Goal: Information Seeking & Learning: Learn about a topic

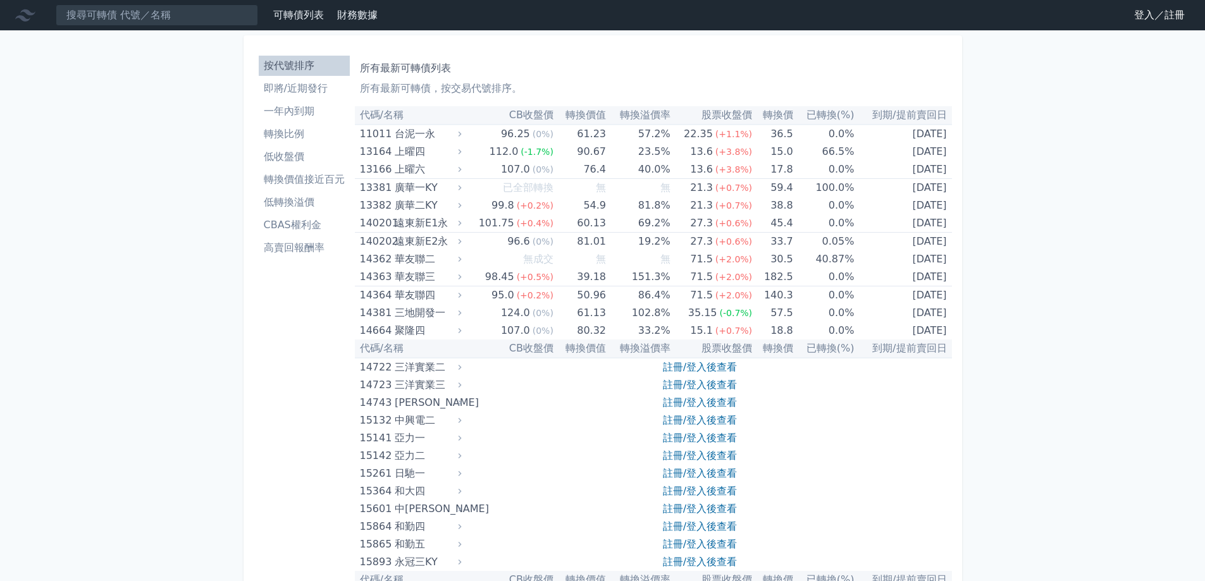
click at [1143, 21] on link "登入／註冊" at bounding box center [1159, 15] width 71 height 20
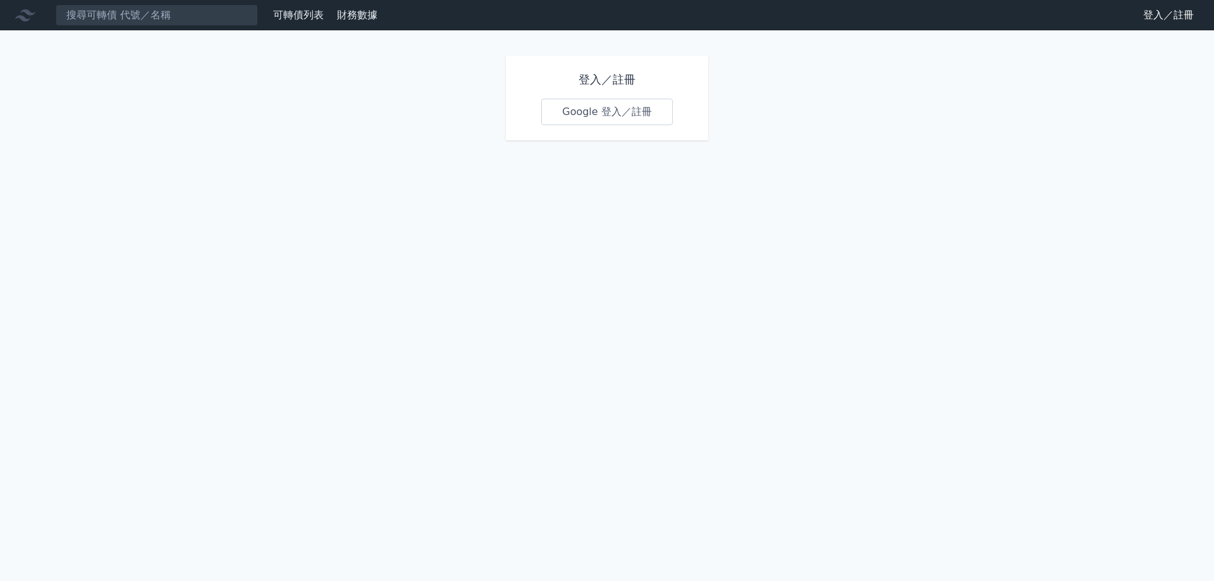
click at [605, 121] on link "Google 登入／註冊" at bounding box center [607, 112] width 132 height 27
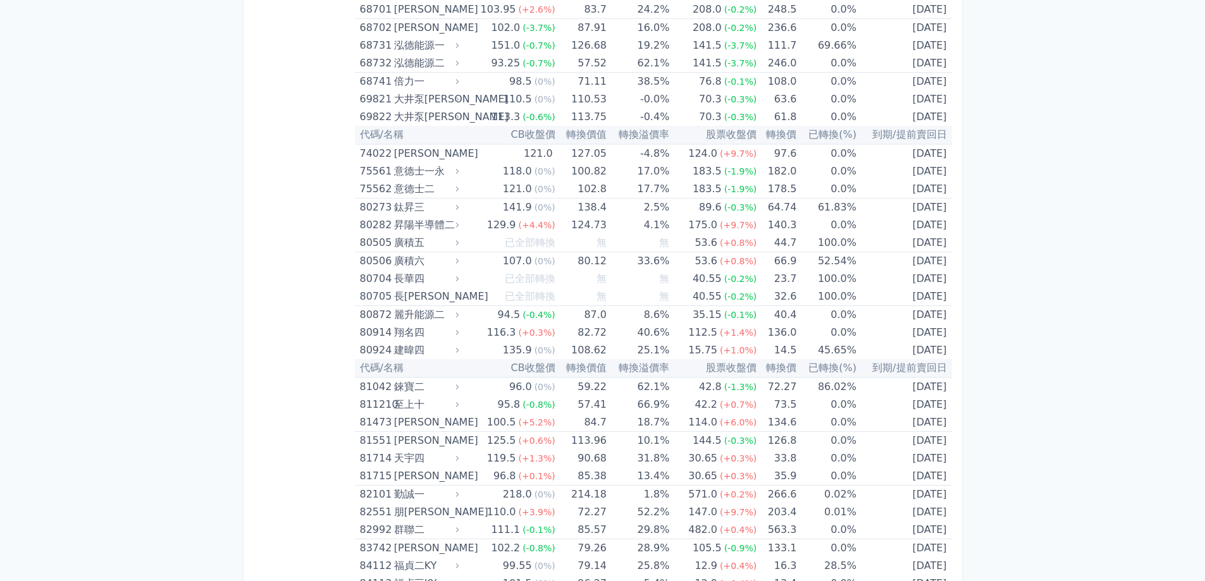
scroll to position [6640, 0]
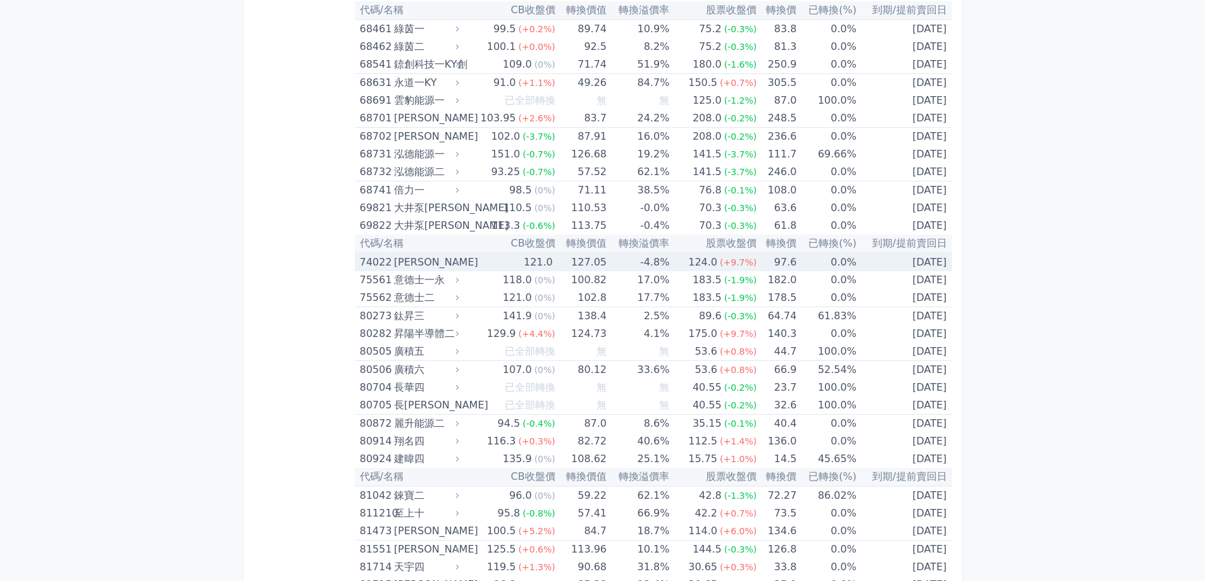
click at [392, 264] on div "74022 邑錡二" at bounding box center [407, 263] width 94 height 18
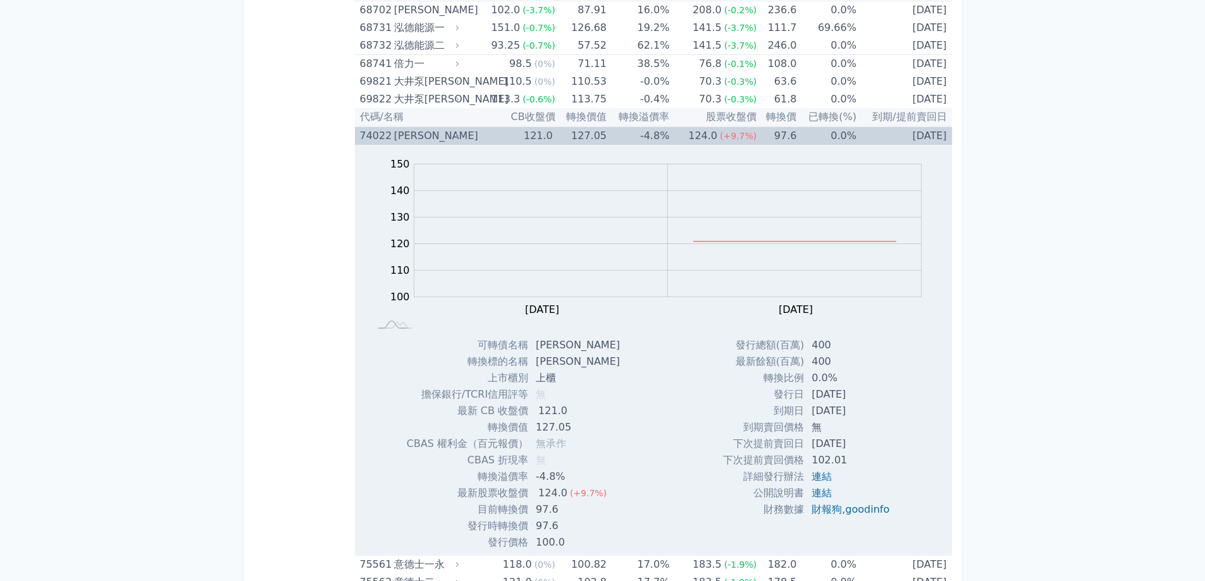
scroll to position [6703, 0]
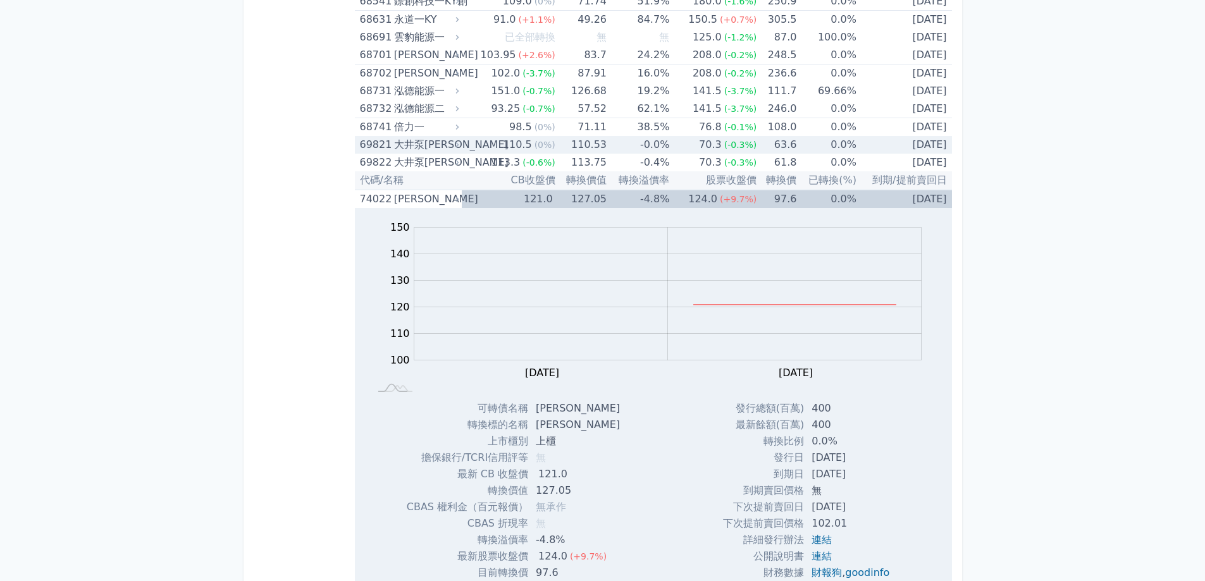
click at [437, 145] on div "大井泵[PERSON_NAME]" at bounding box center [425, 145] width 63 height 18
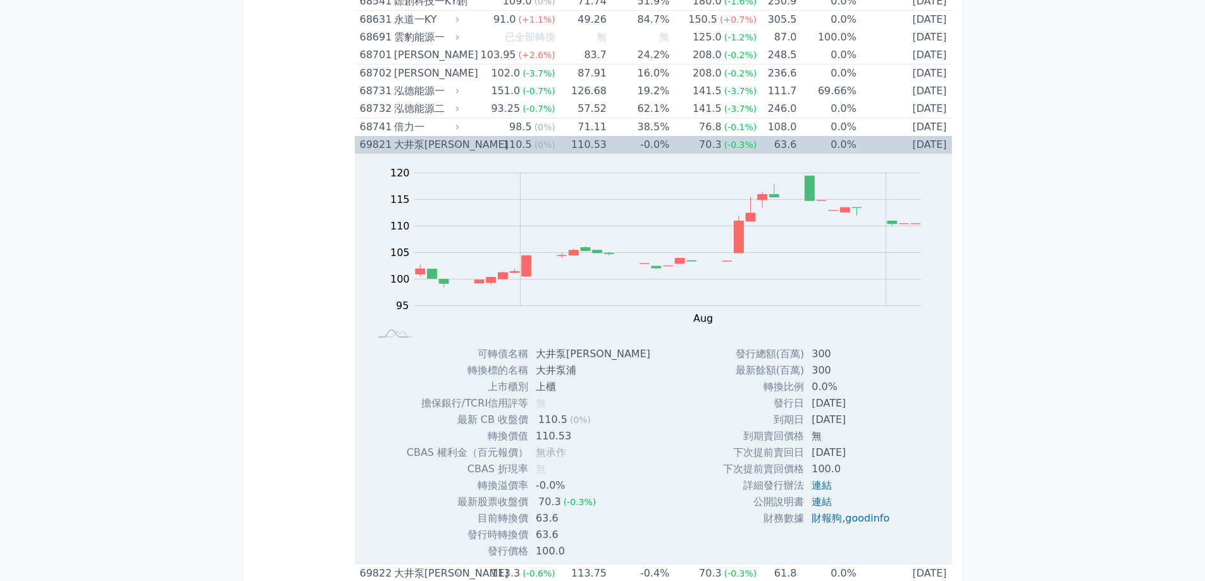
click at [437, 145] on div "大井泵[PERSON_NAME]" at bounding box center [425, 145] width 63 height 18
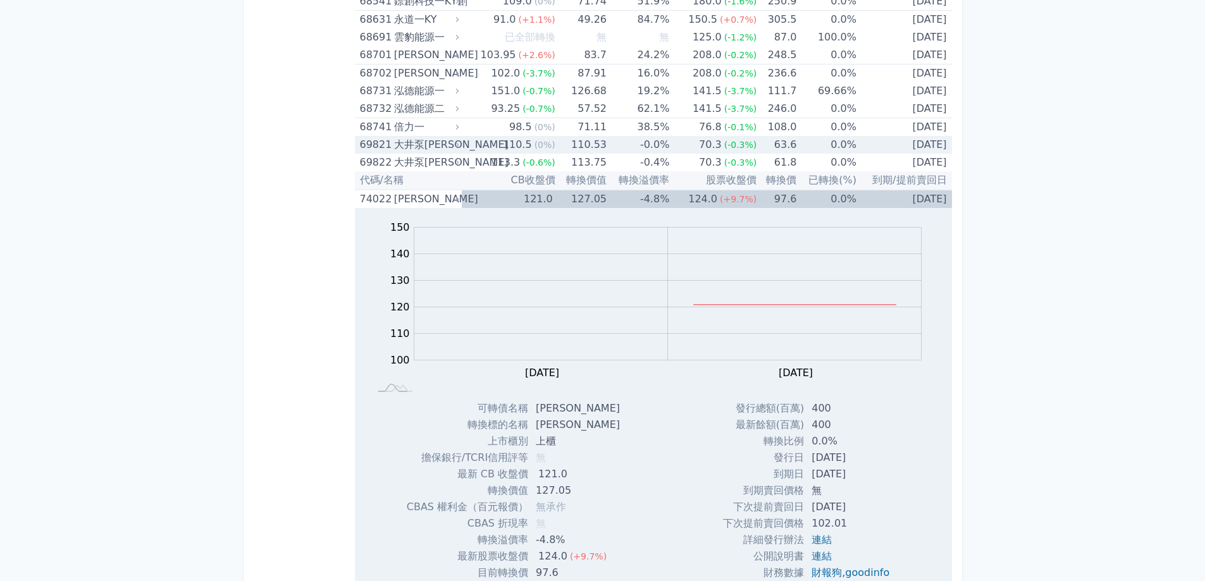
click at [410, 145] on div "大井泵[PERSON_NAME]" at bounding box center [425, 145] width 63 height 18
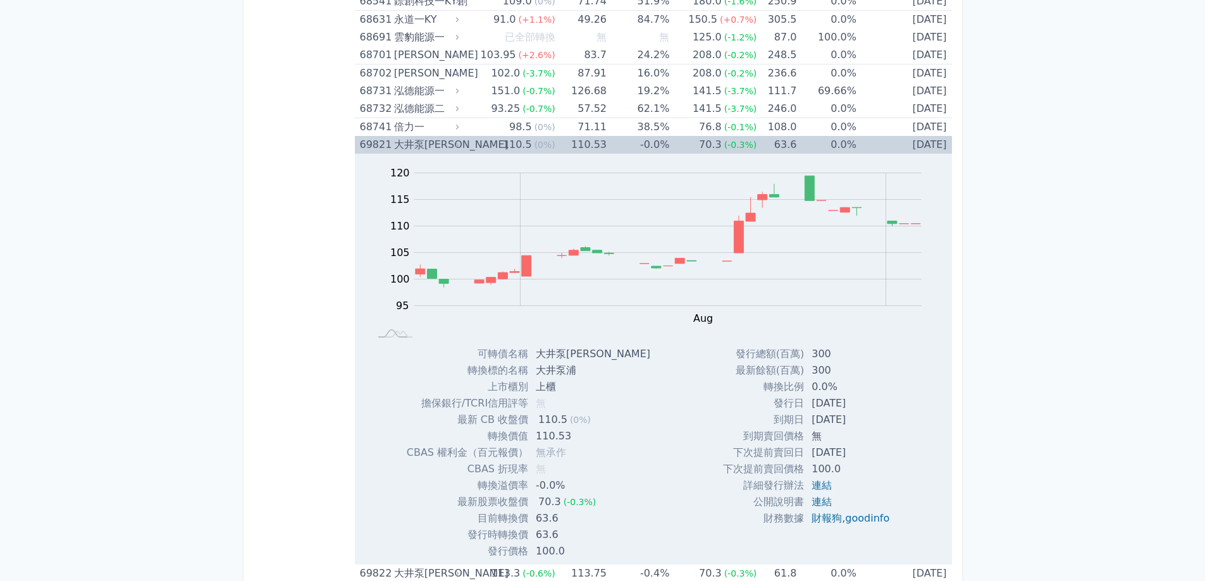
click at [410, 145] on div "大井泵[PERSON_NAME]" at bounding box center [425, 145] width 63 height 18
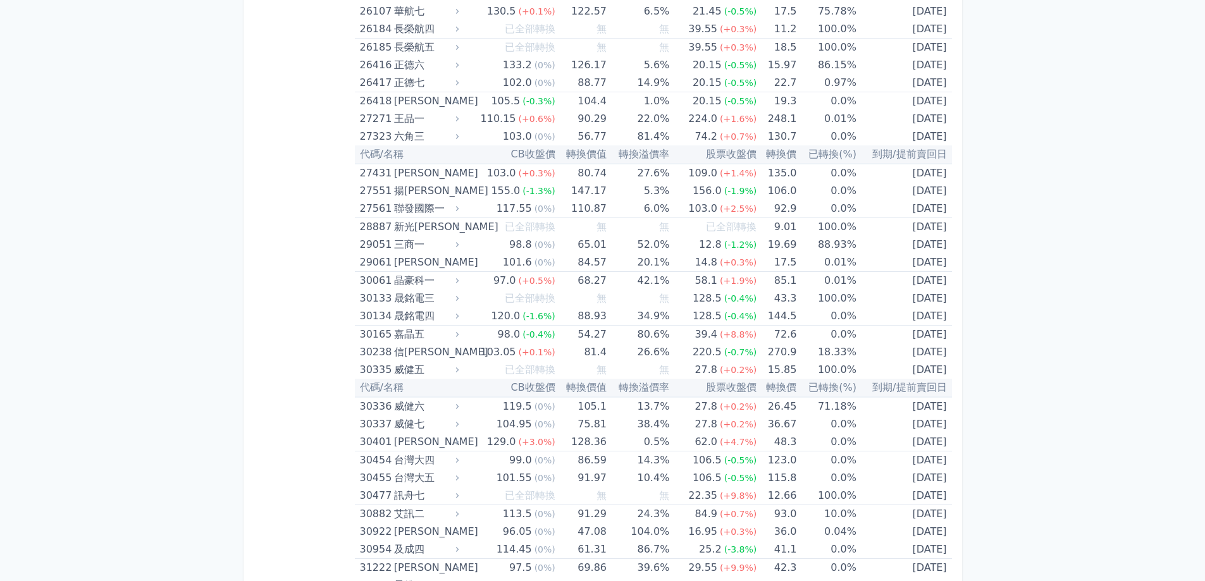
scroll to position [0, 0]
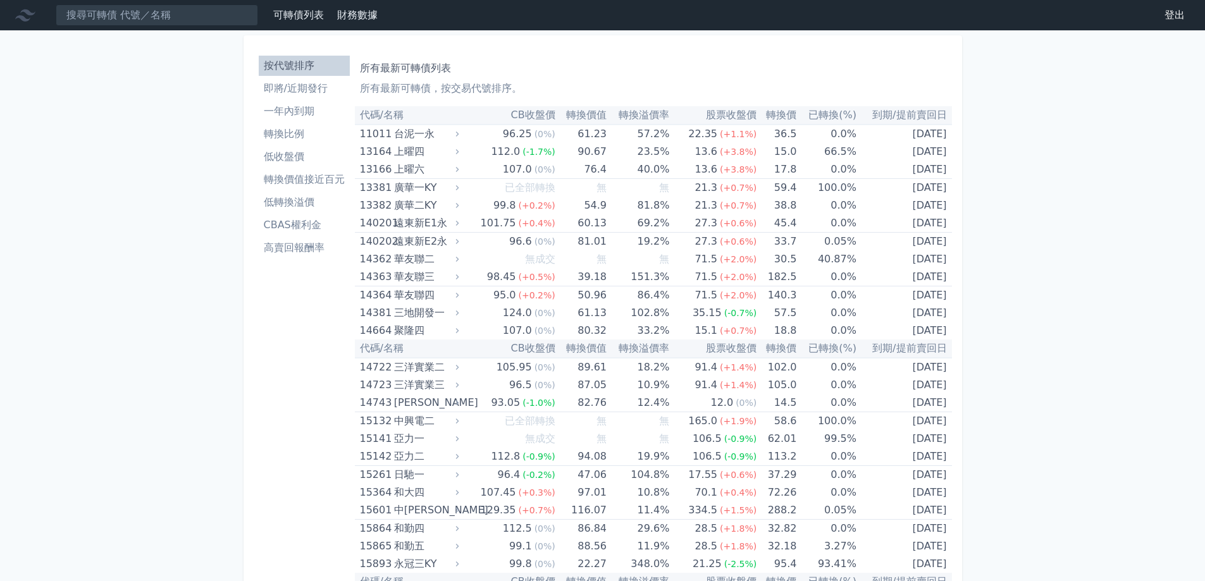
click at [302, 90] on li "即將/近期發行" at bounding box center [304, 88] width 91 height 15
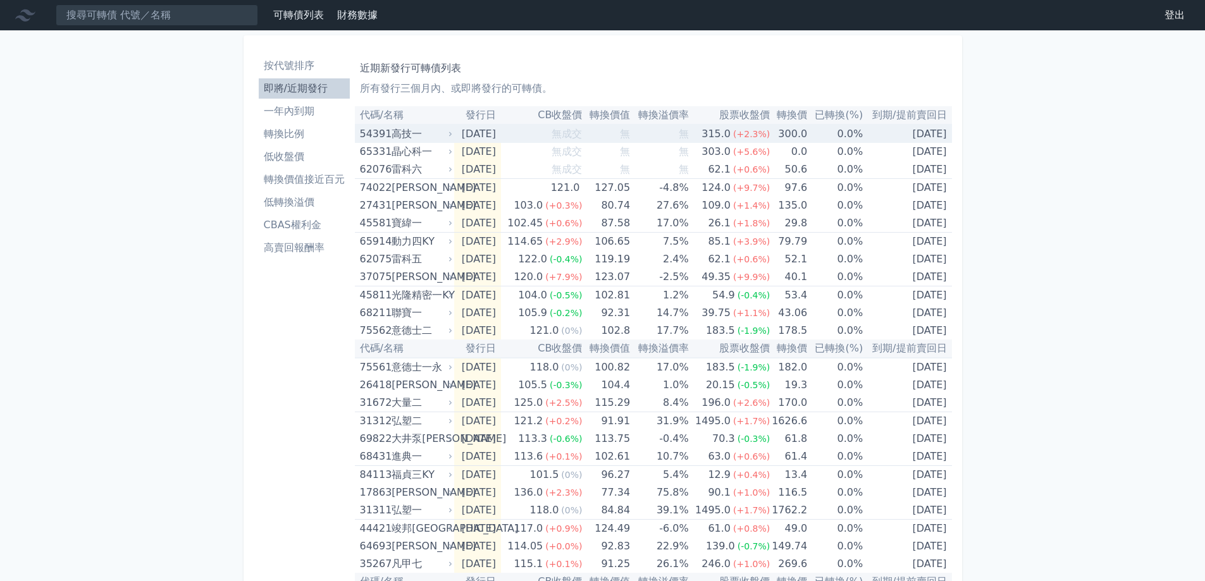
click at [397, 139] on div "高技一" at bounding box center [421, 134] width 58 height 18
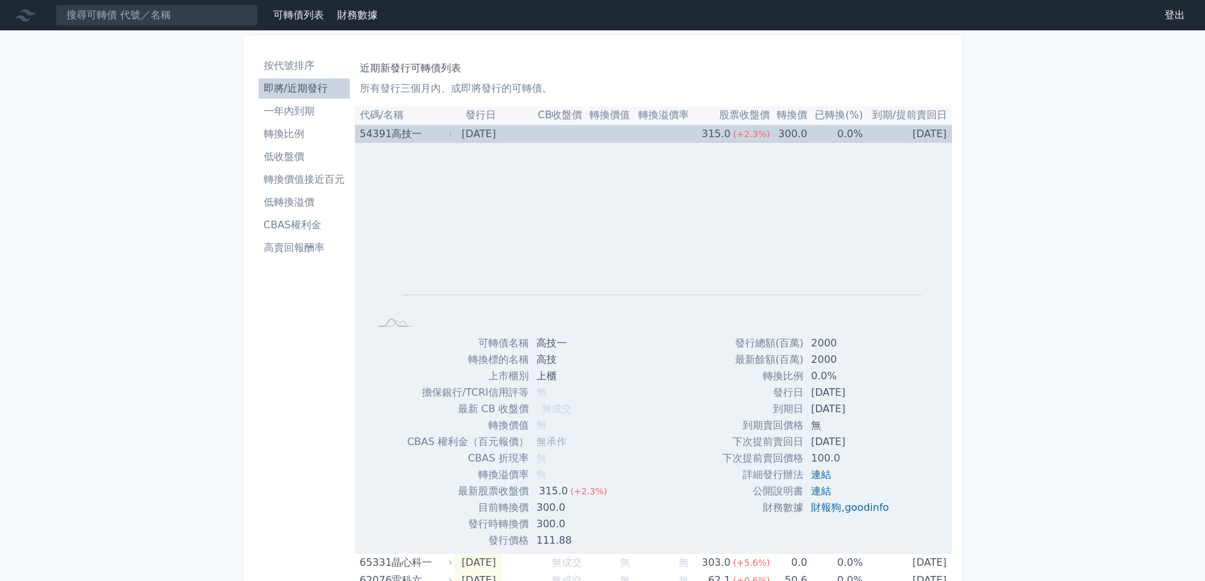
click at [397, 139] on div "高技一" at bounding box center [421, 134] width 58 height 18
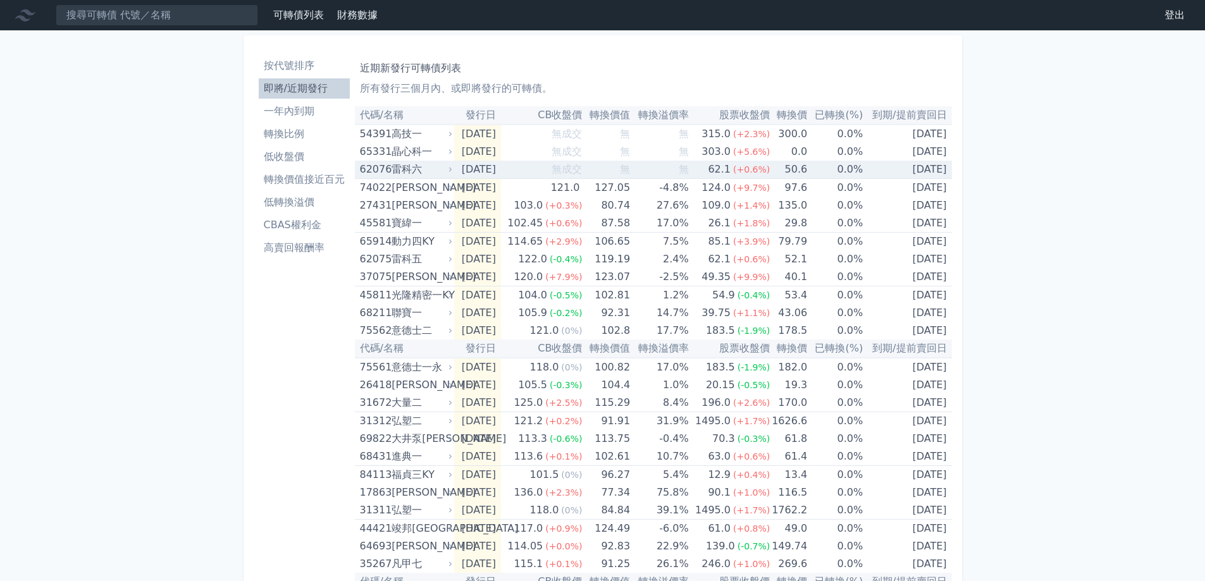
click at [400, 171] on div "雷科六" at bounding box center [421, 170] width 58 height 18
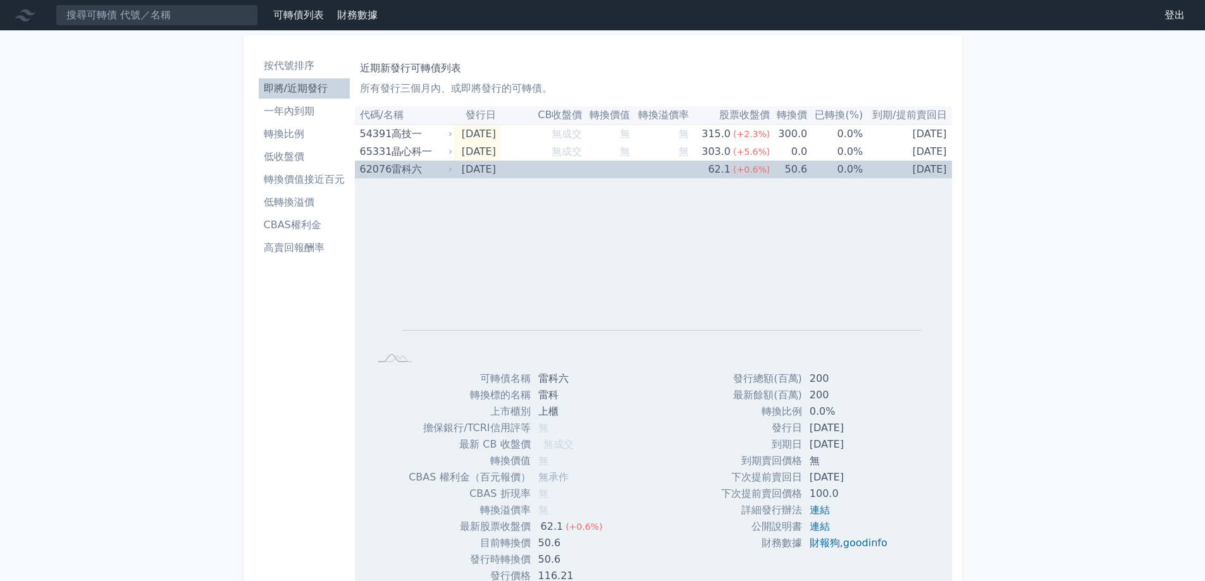
click at [400, 171] on div "雷科六" at bounding box center [421, 170] width 58 height 18
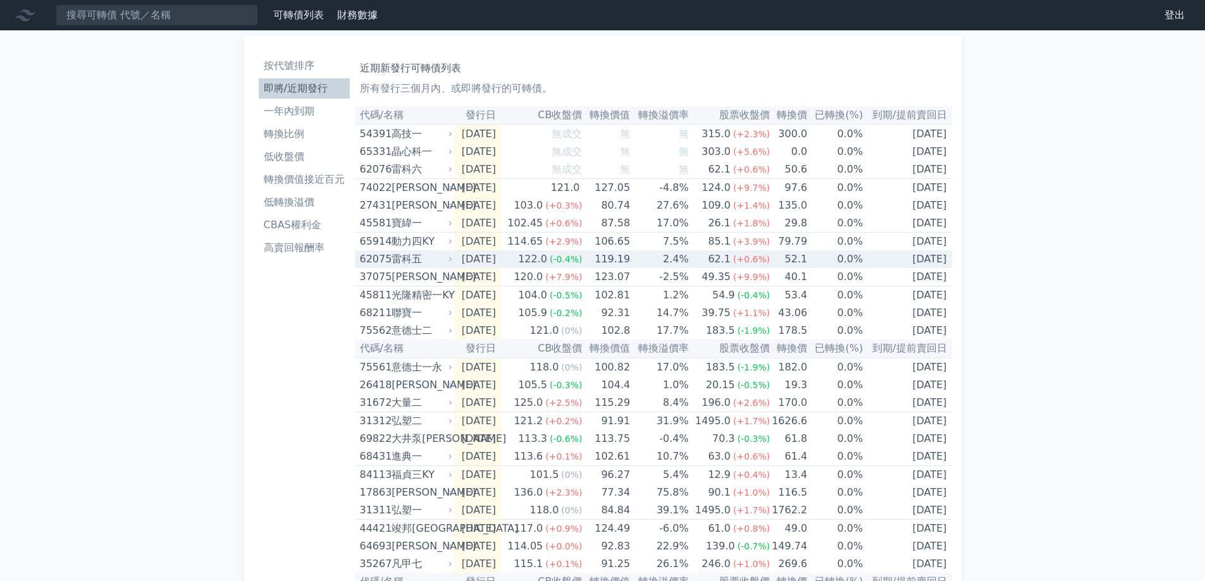
click at [423, 257] on div "雷科五" at bounding box center [421, 259] width 58 height 18
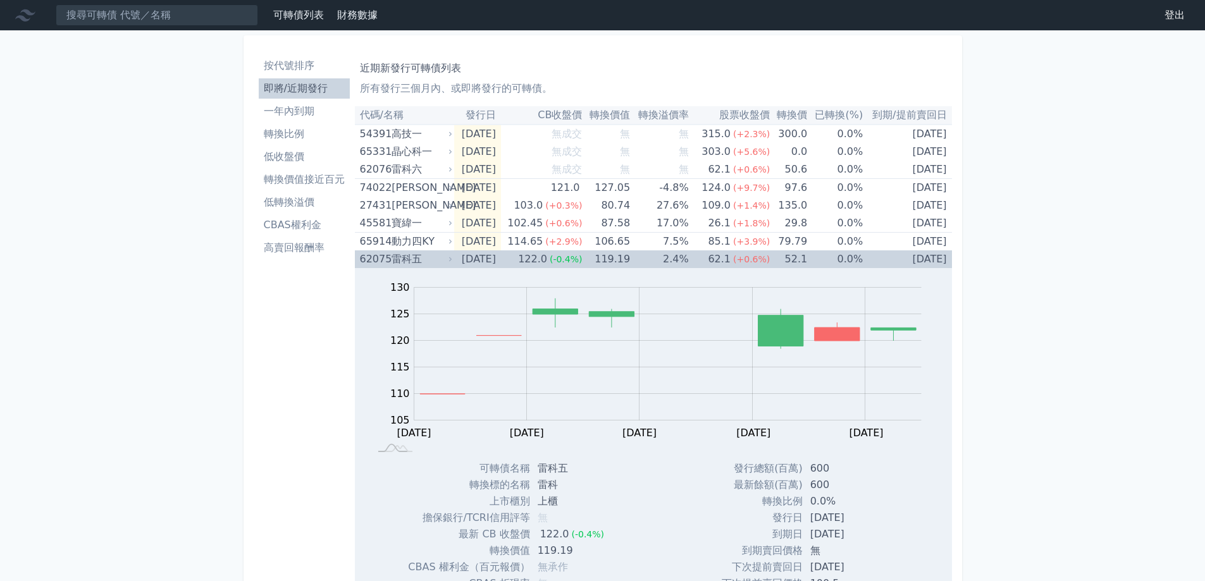
click at [423, 257] on div "雷科五" at bounding box center [421, 259] width 58 height 18
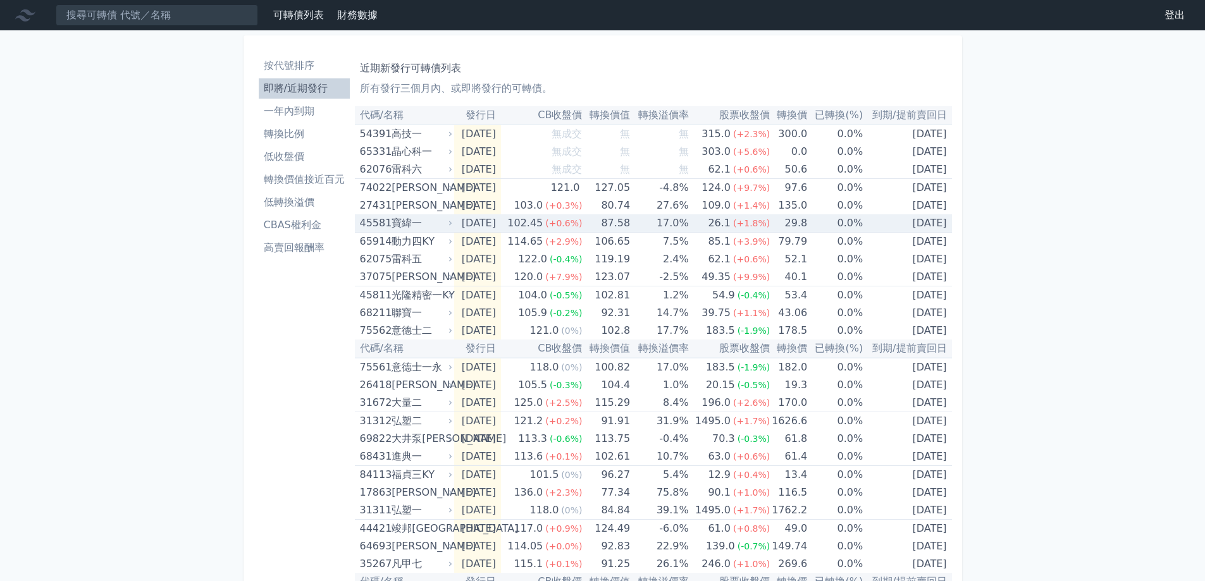
click at [400, 225] on div "寶緯一" at bounding box center [421, 223] width 58 height 18
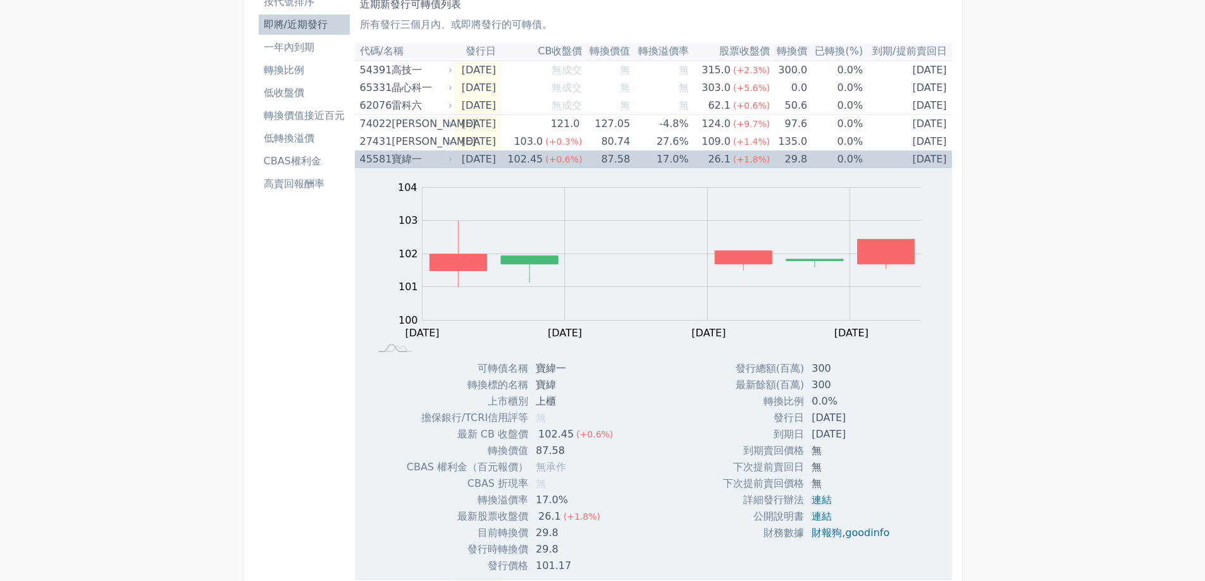
scroll to position [63, 0]
click at [408, 163] on div "寶緯一" at bounding box center [421, 160] width 58 height 18
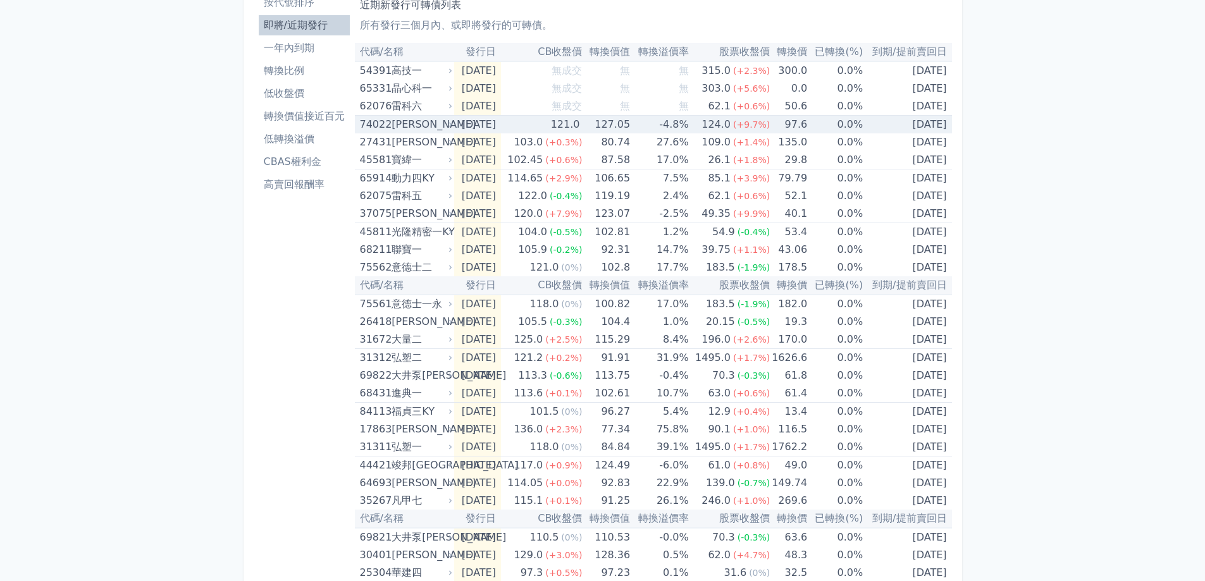
click at [395, 118] on div "[PERSON_NAME]" at bounding box center [421, 125] width 58 height 18
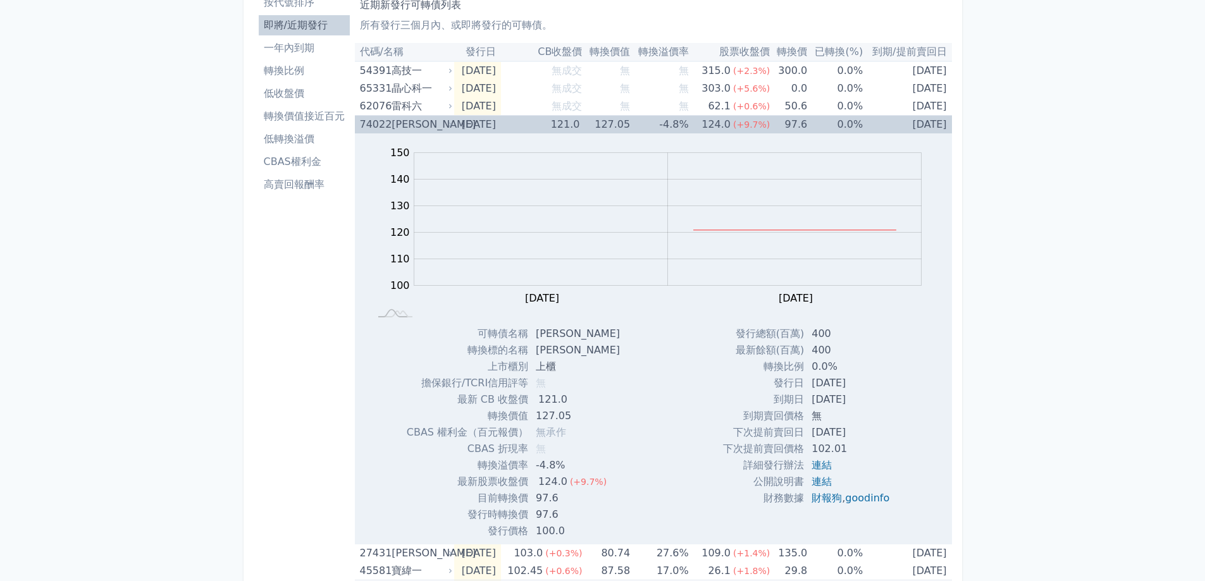
click at [395, 118] on div "[PERSON_NAME]" at bounding box center [421, 125] width 58 height 18
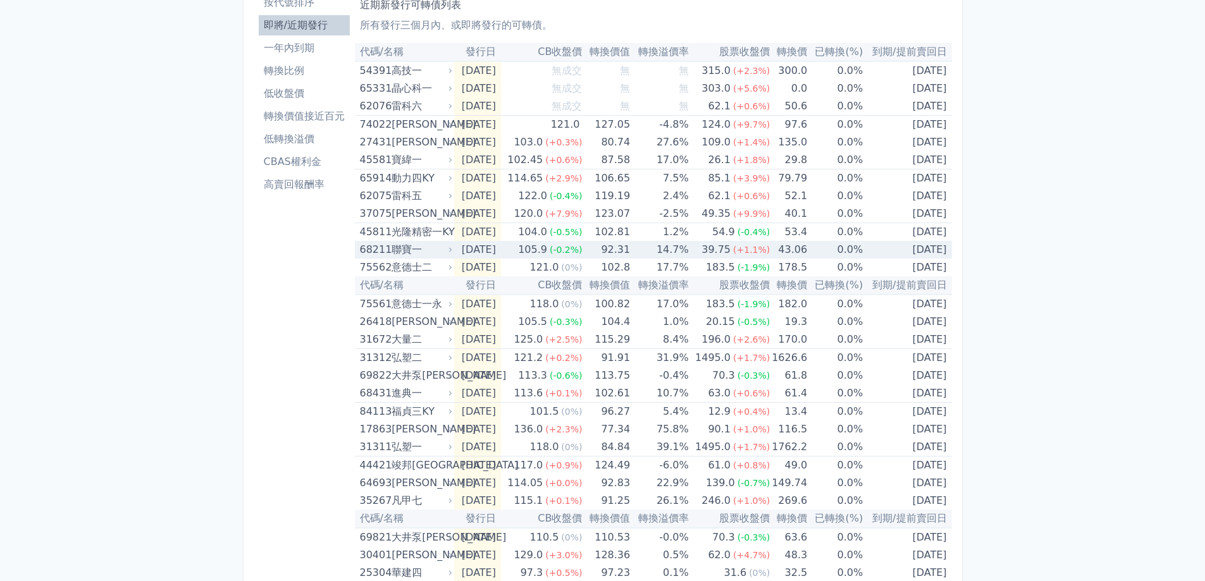
click at [417, 247] on div "聯寶一" at bounding box center [421, 250] width 58 height 18
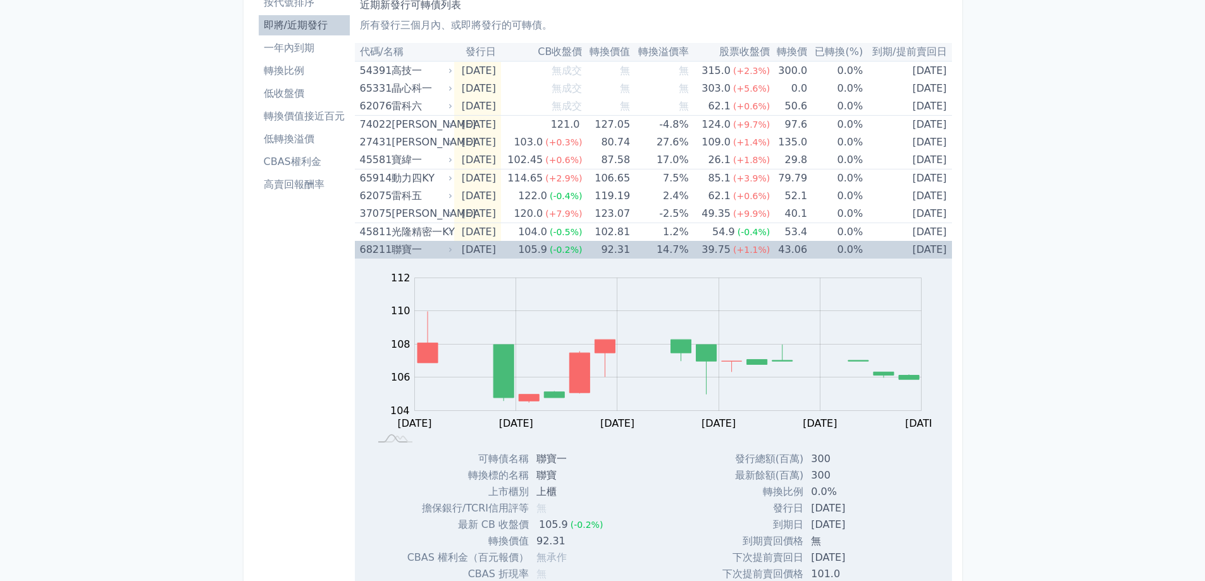
click at [417, 247] on div "聯寶一" at bounding box center [421, 250] width 58 height 18
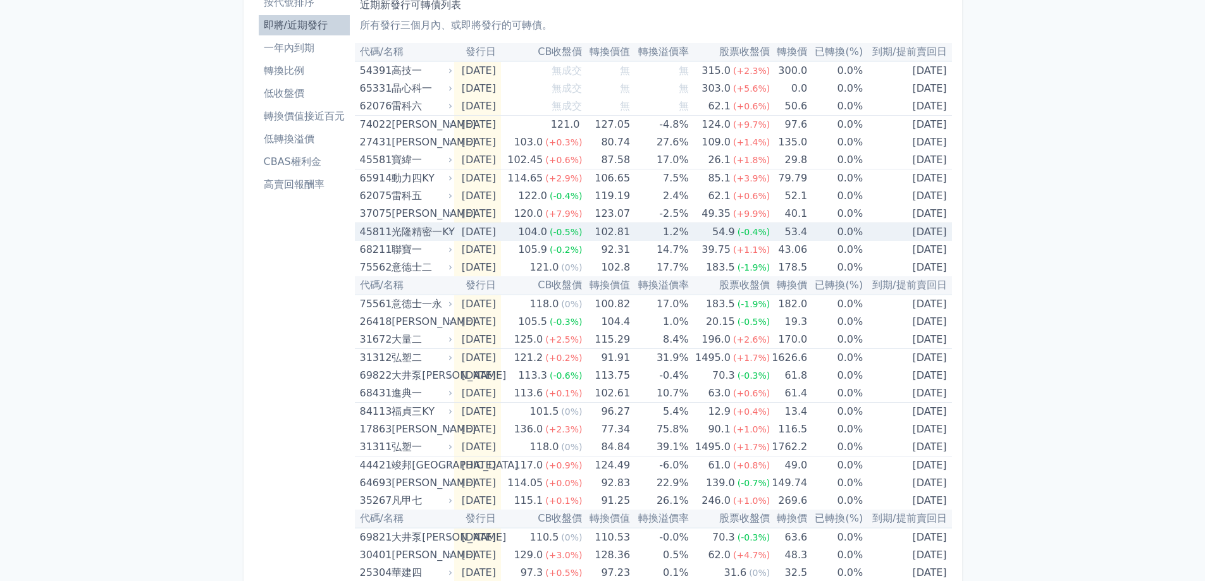
click at [417, 233] on div "光隆精密一KY" at bounding box center [421, 232] width 58 height 18
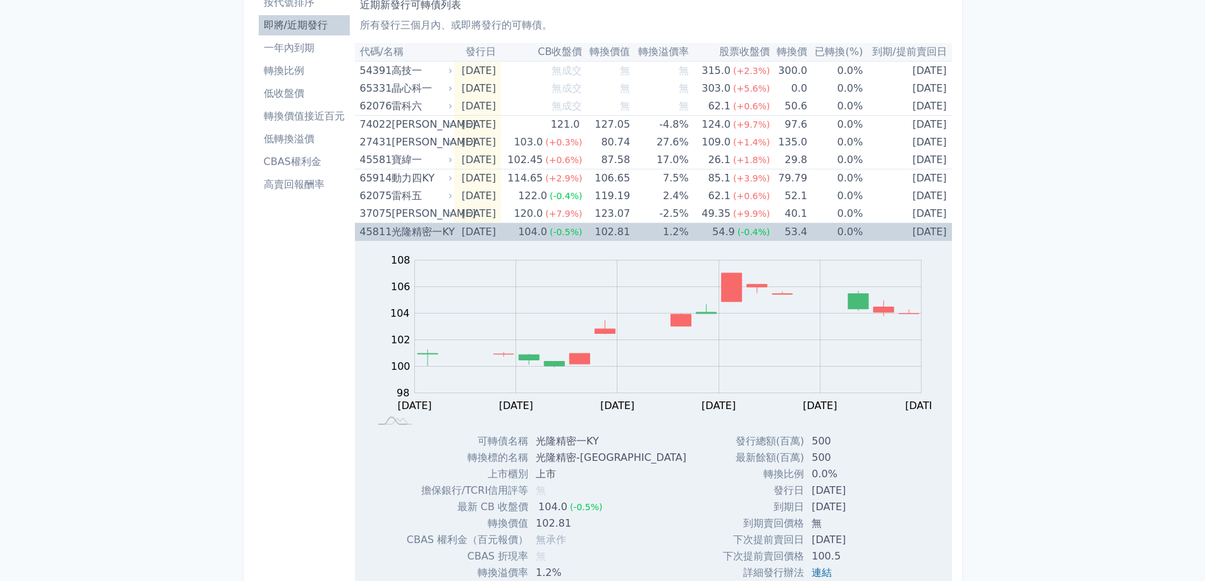
click at [417, 233] on div "光隆精密一KY" at bounding box center [421, 232] width 58 height 18
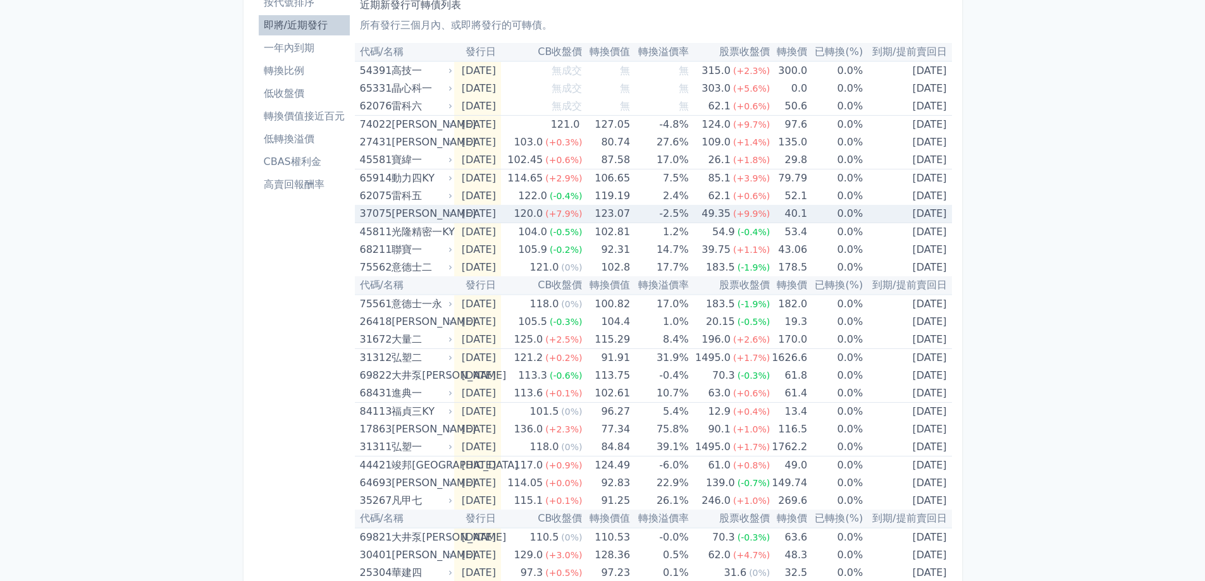
click at [416, 215] on div "[PERSON_NAME]" at bounding box center [421, 214] width 58 height 18
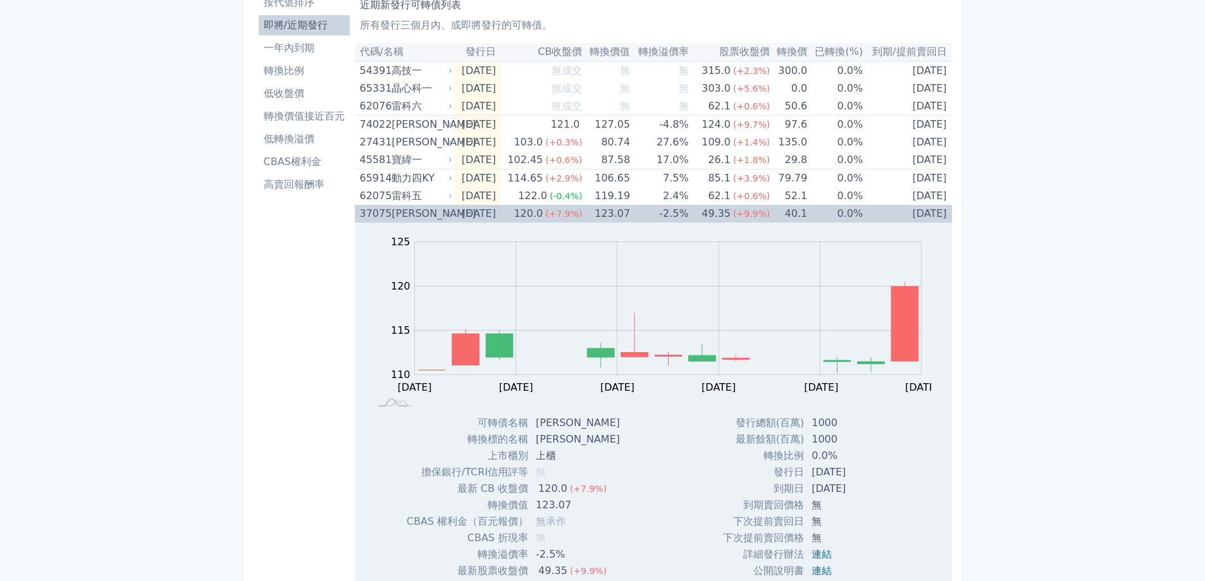
click at [416, 214] on div "[PERSON_NAME]" at bounding box center [421, 214] width 58 height 18
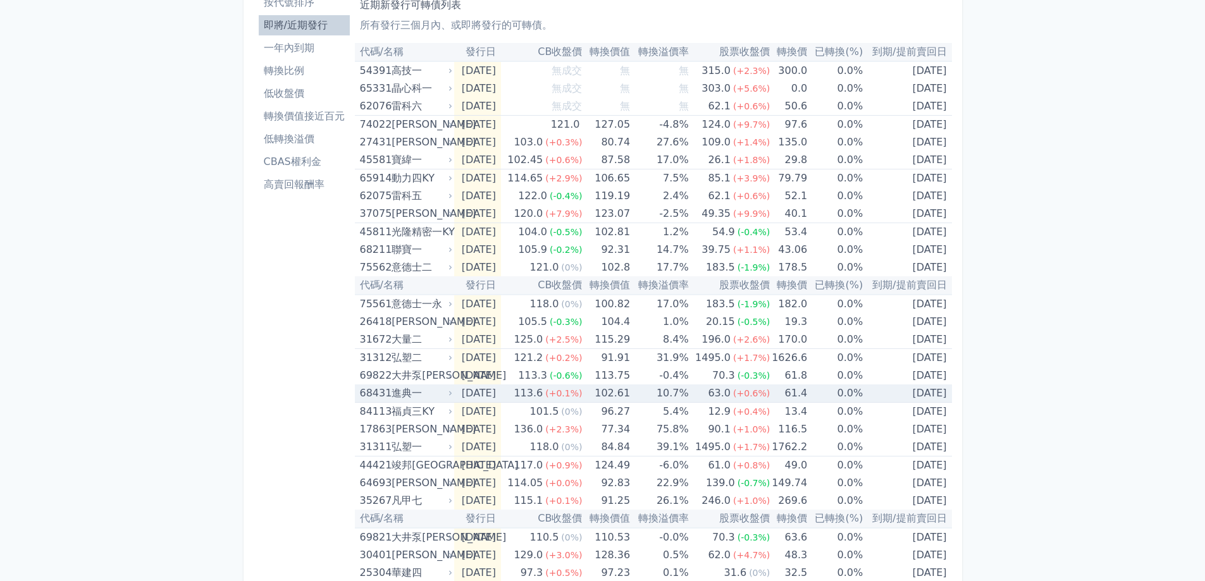
click at [398, 391] on div "進典一" at bounding box center [421, 394] width 58 height 18
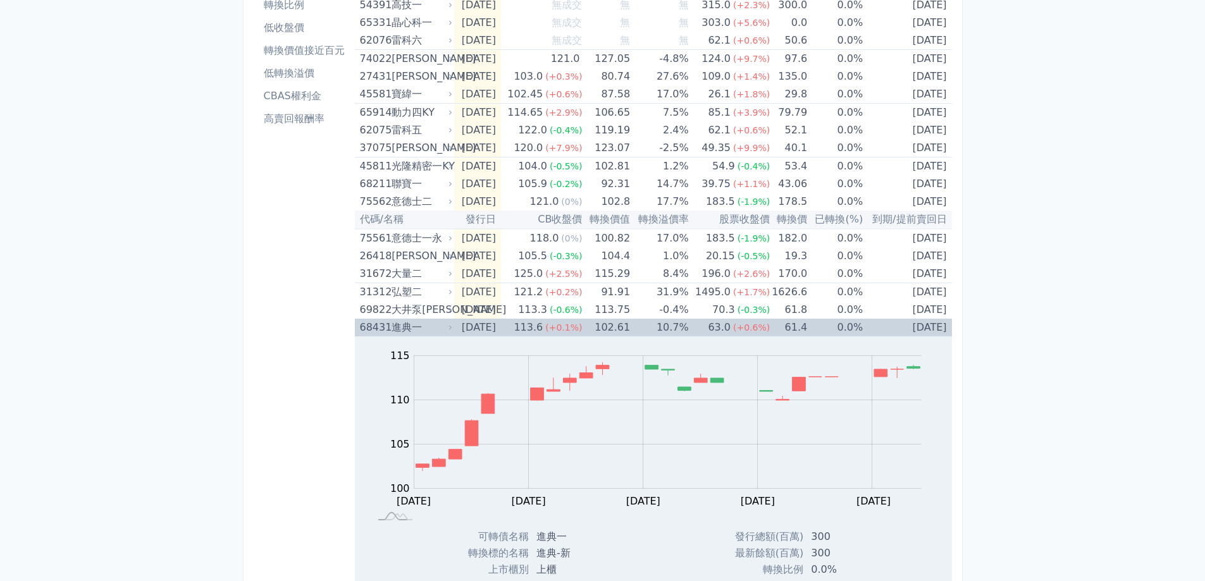
scroll to position [126, 0]
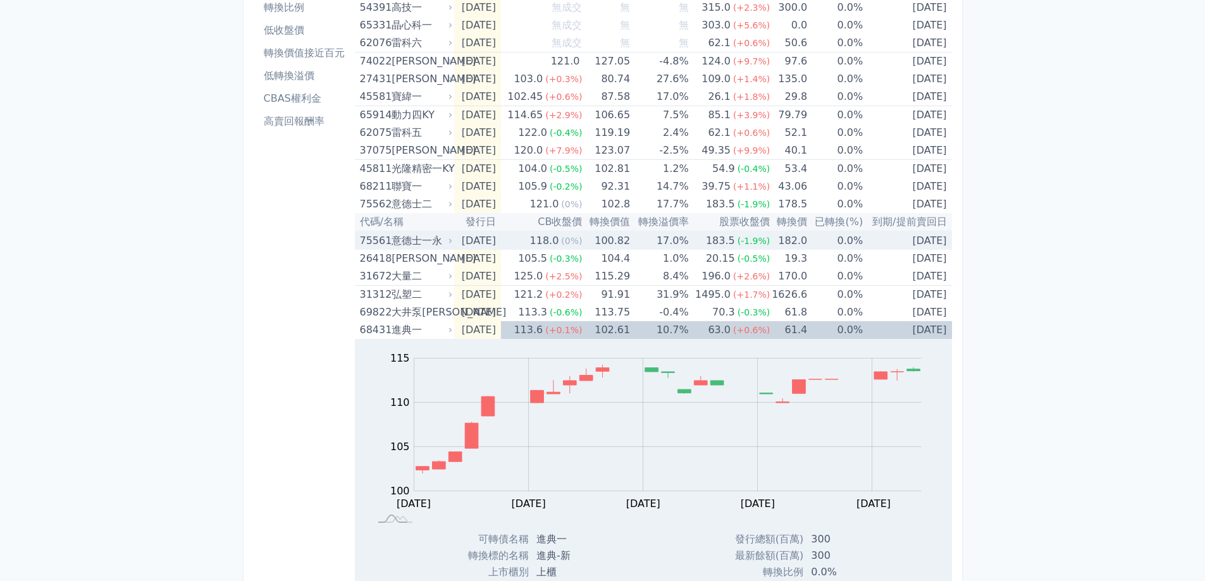
click at [434, 245] on div "意德士一永" at bounding box center [421, 241] width 58 height 18
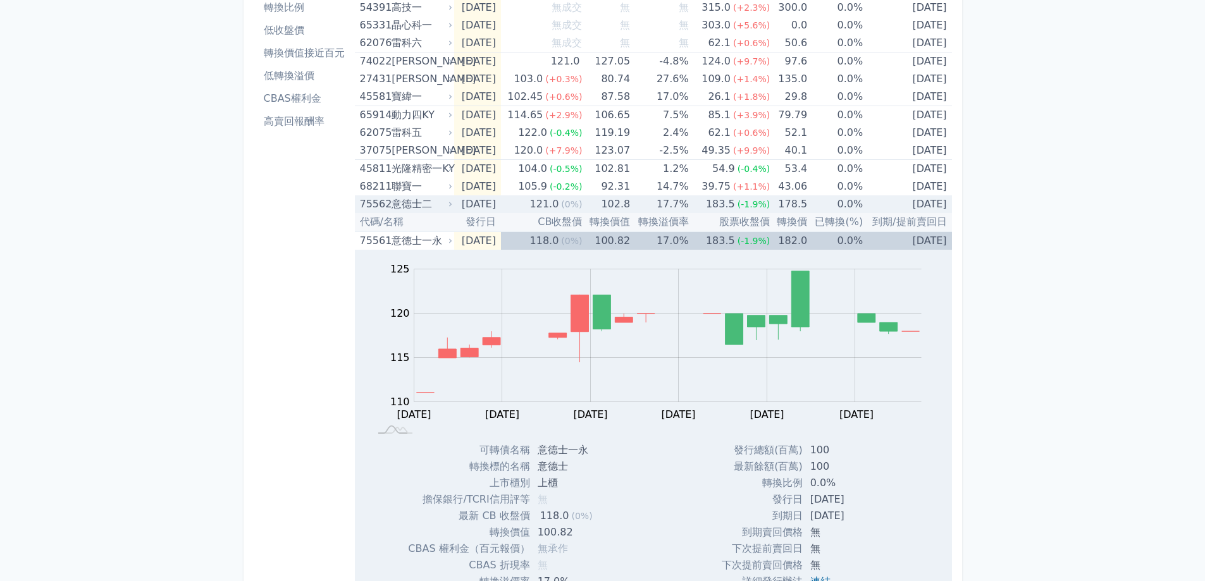
click at [425, 202] on div "意德士二" at bounding box center [421, 204] width 58 height 18
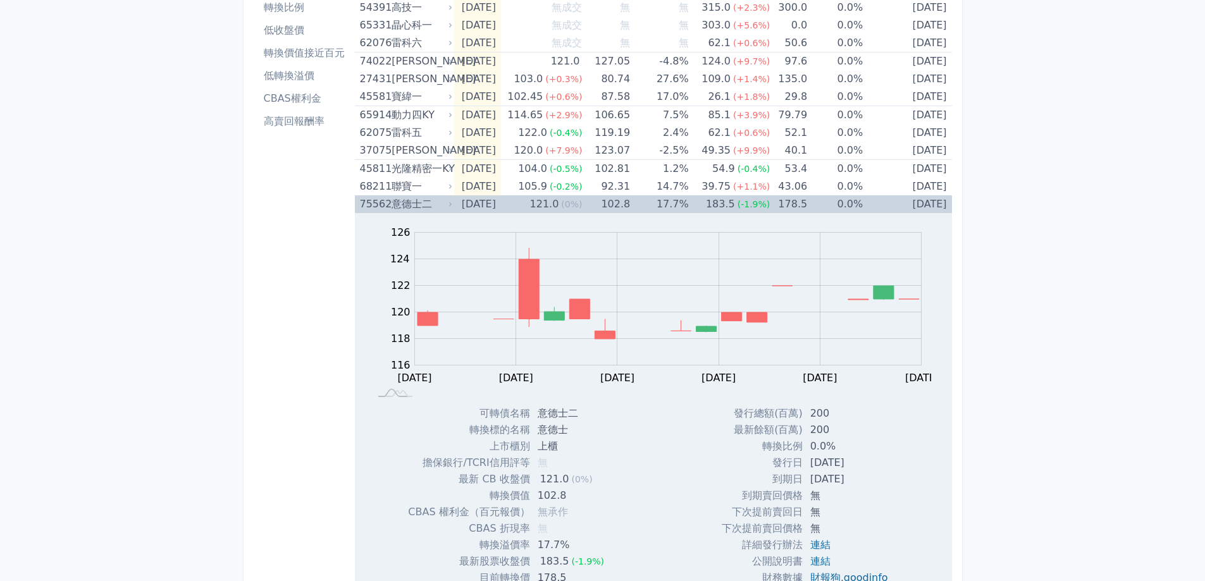
click at [425, 202] on div "意德士二" at bounding box center [421, 204] width 58 height 18
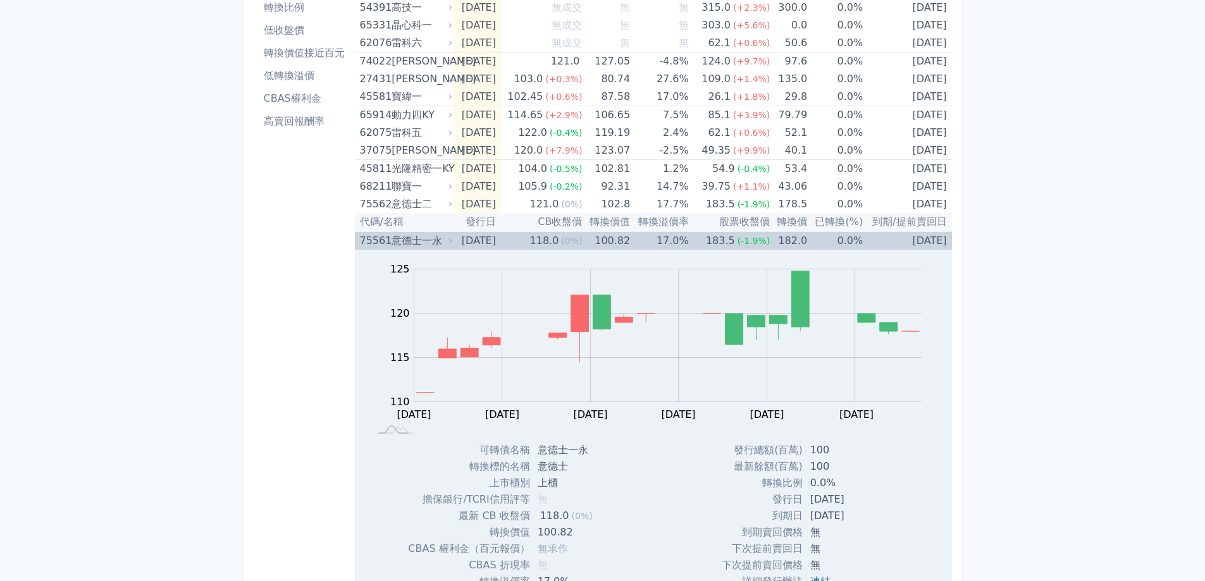
click at [399, 244] on div "意德士一永" at bounding box center [421, 241] width 58 height 18
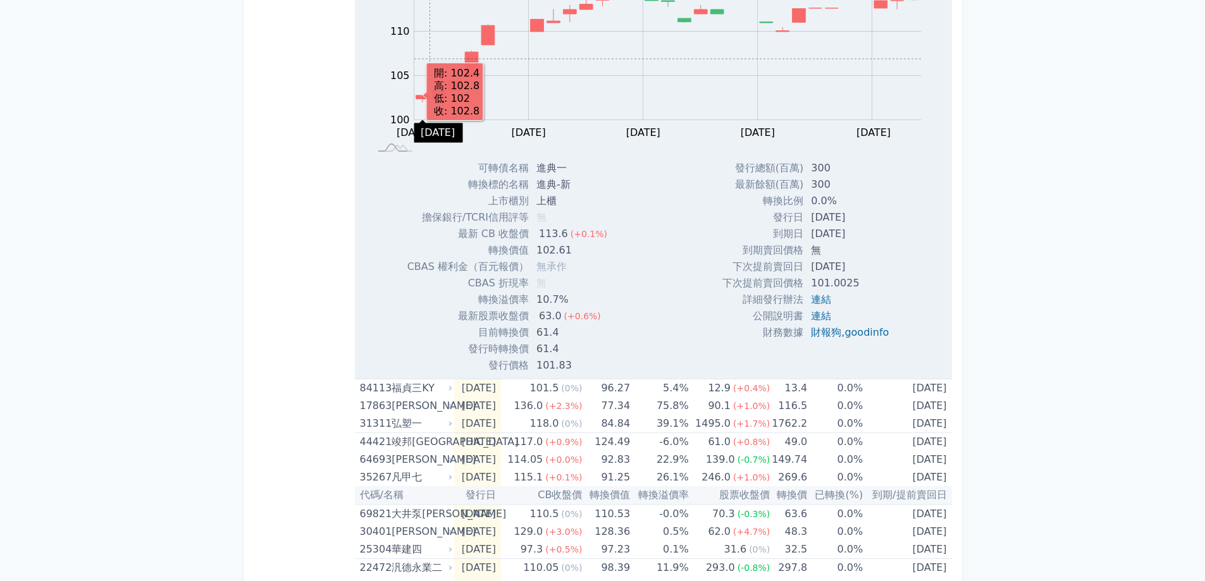
scroll to position [569, 0]
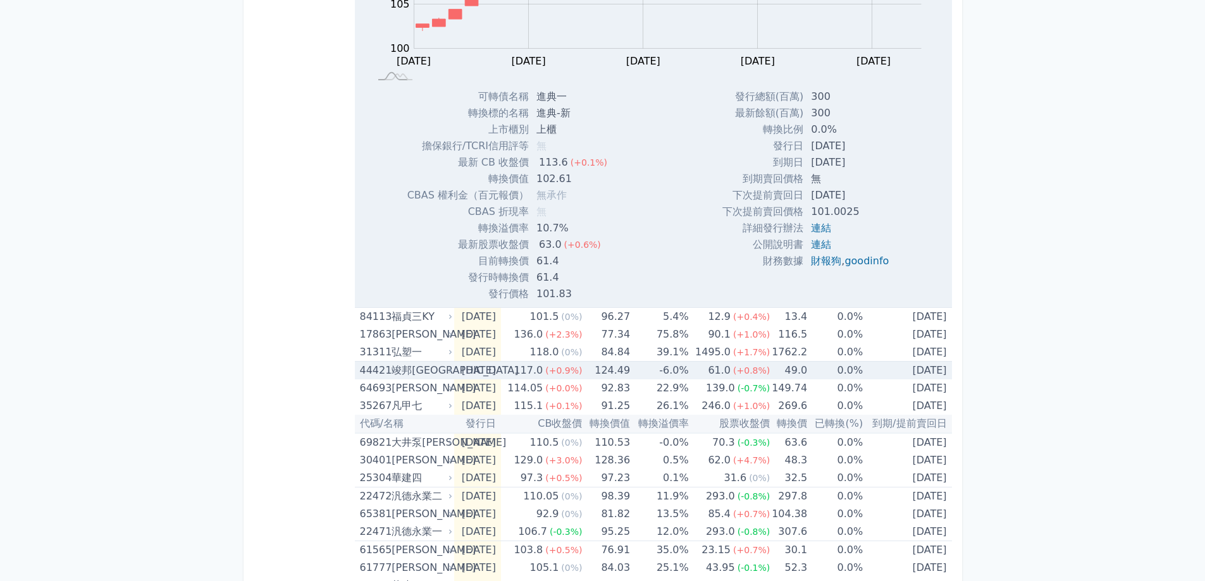
click at [409, 374] on div "竣邦[GEOGRAPHIC_DATA]" at bounding box center [421, 371] width 58 height 18
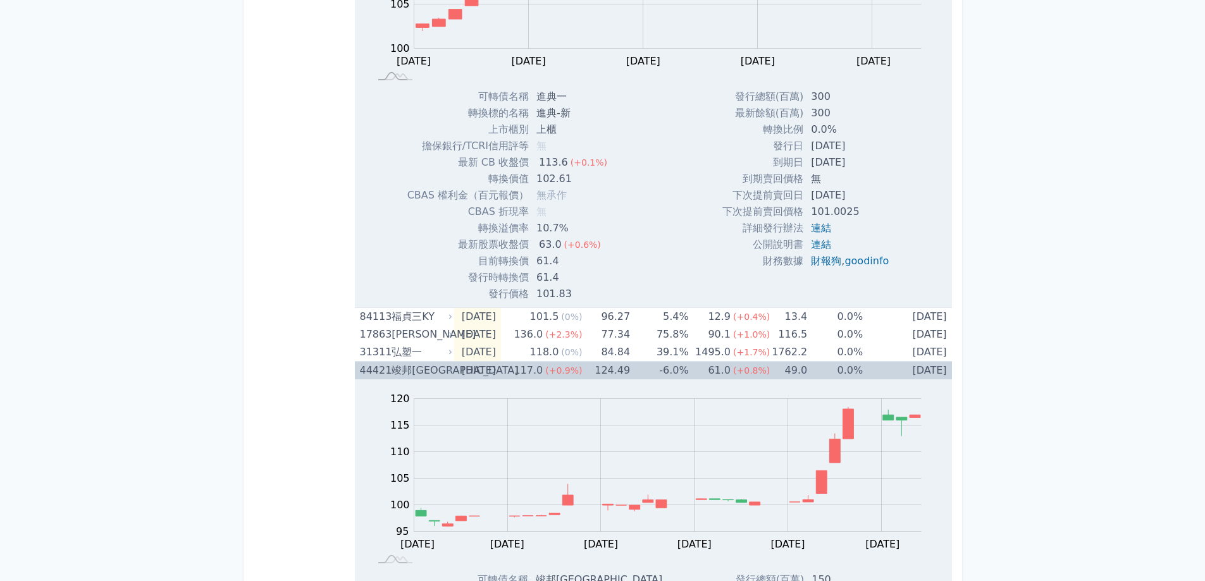
click at [409, 373] on div "竣邦[GEOGRAPHIC_DATA]" at bounding box center [421, 371] width 58 height 18
